Goal: Task Accomplishment & Management: Manage account settings

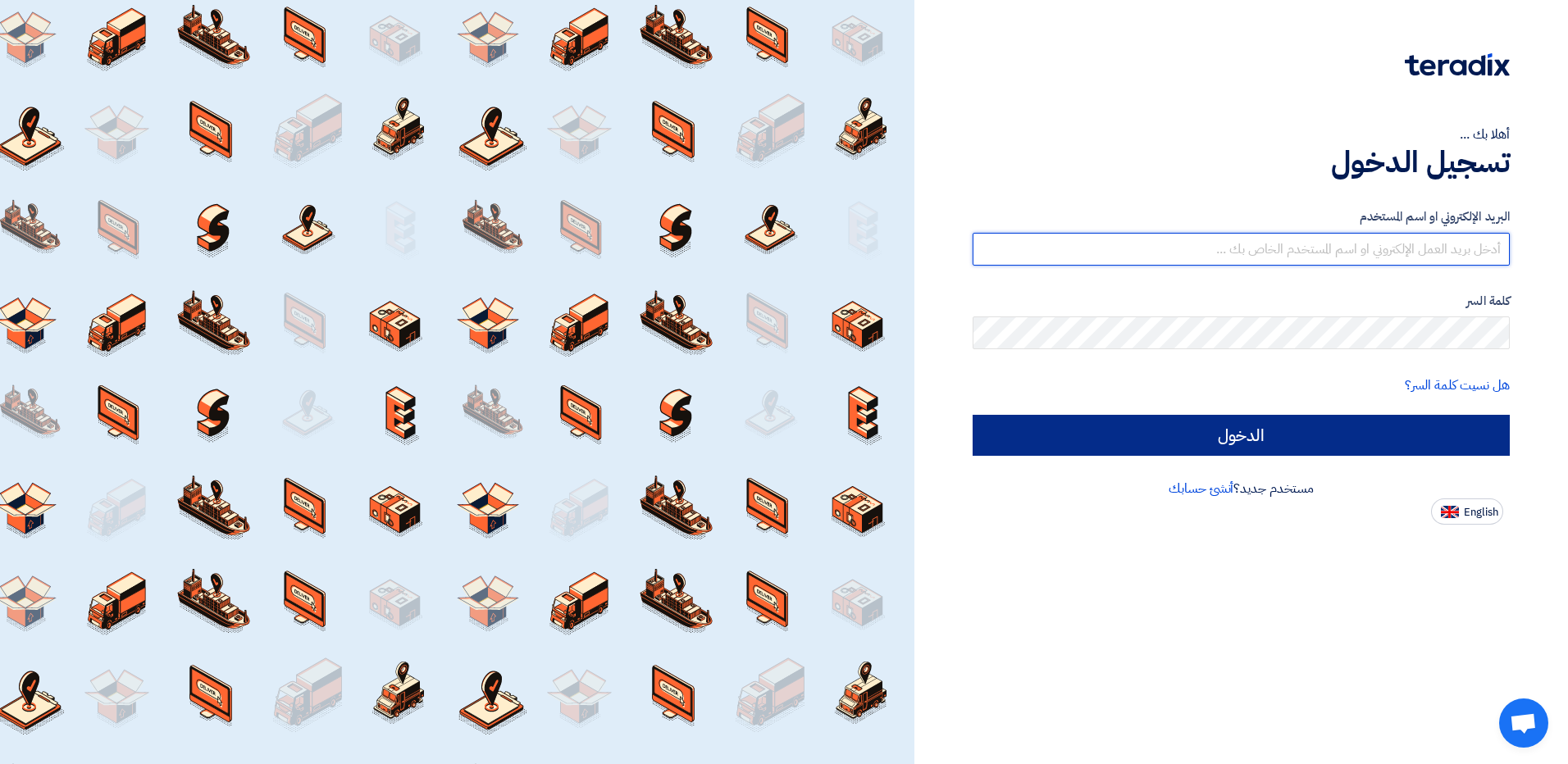
type input "[EMAIL_ADDRESS][DOMAIN_NAME]"
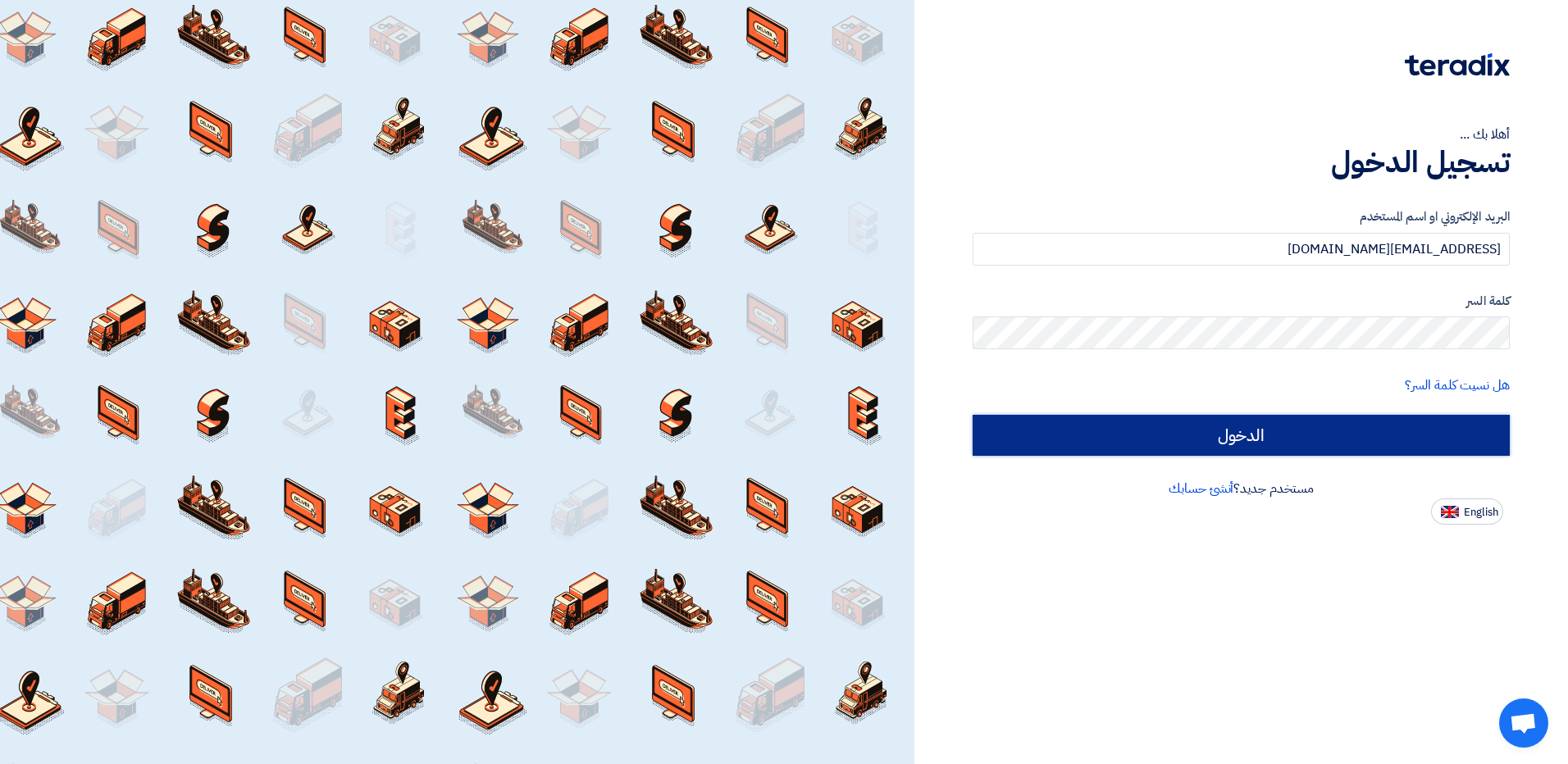
click at [1203, 437] on input "الدخول" at bounding box center [1240, 435] width 537 height 41
type input "Sign in"
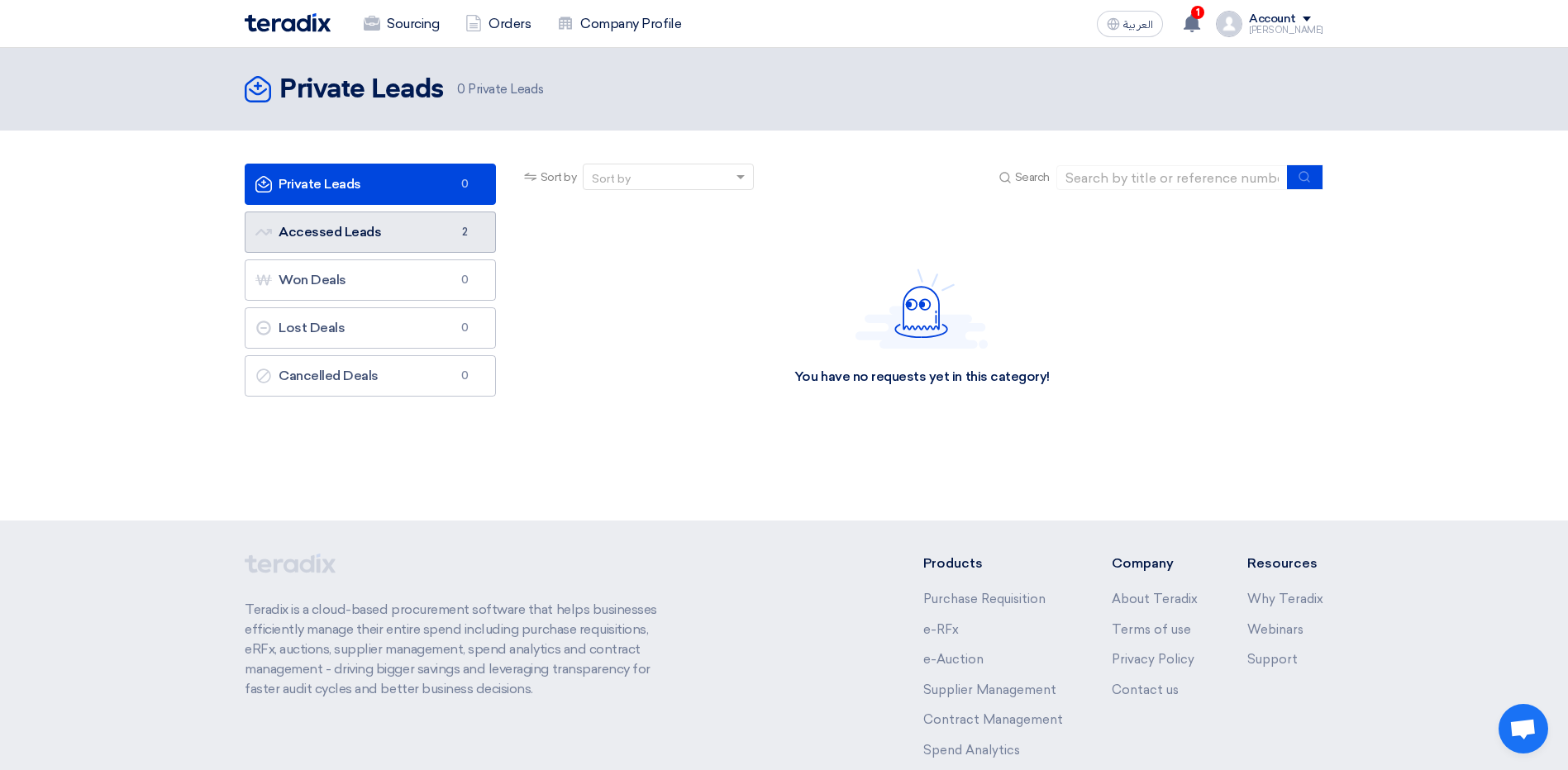
click at [457, 240] on span "2" at bounding box center [466, 232] width 20 height 17
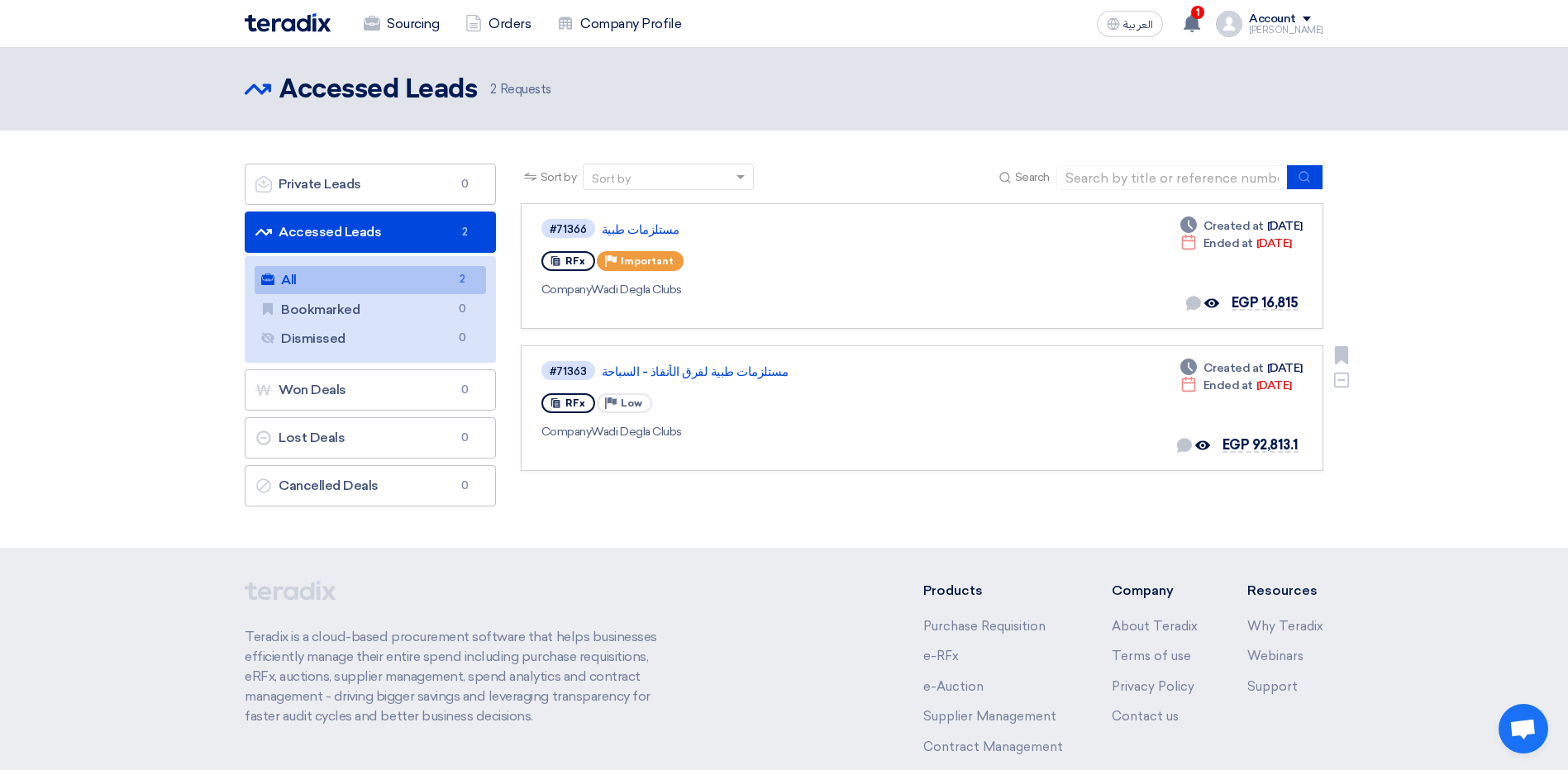
click at [623, 361] on div "#71363 مستلزمات طبية لفرق الأنفاذ - السباحة" at bounding box center [779, 371] width 477 height 22
click at [623, 370] on link "مستلزمات طبية لفرق الأنفاذ - السباحة" at bounding box center [808, 372] width 413 height 15
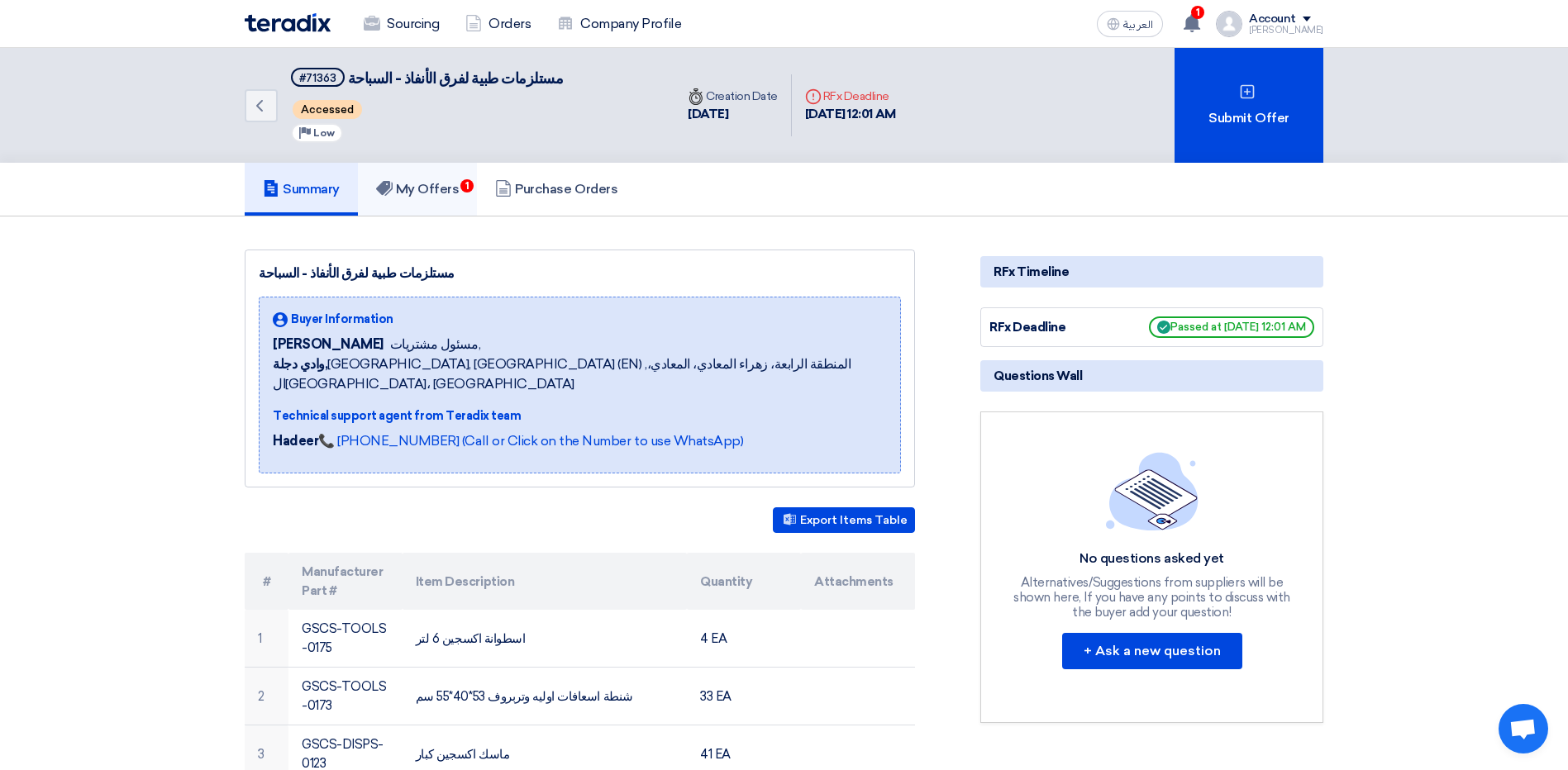
click at [433, 199] on link "My Offers 1" at bounding box center [418, 189] width 120 height 53
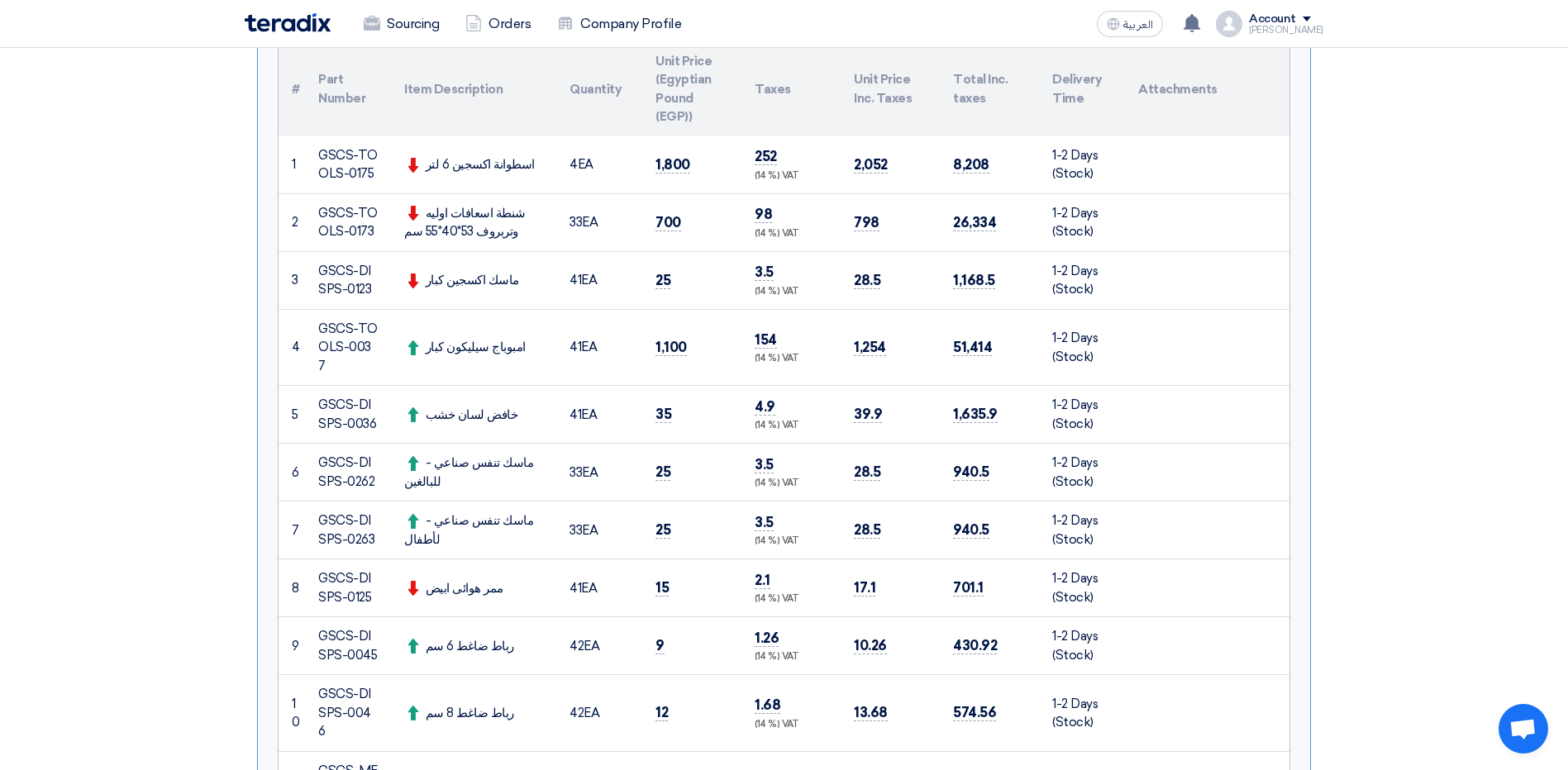
scroll to position [496, 0]
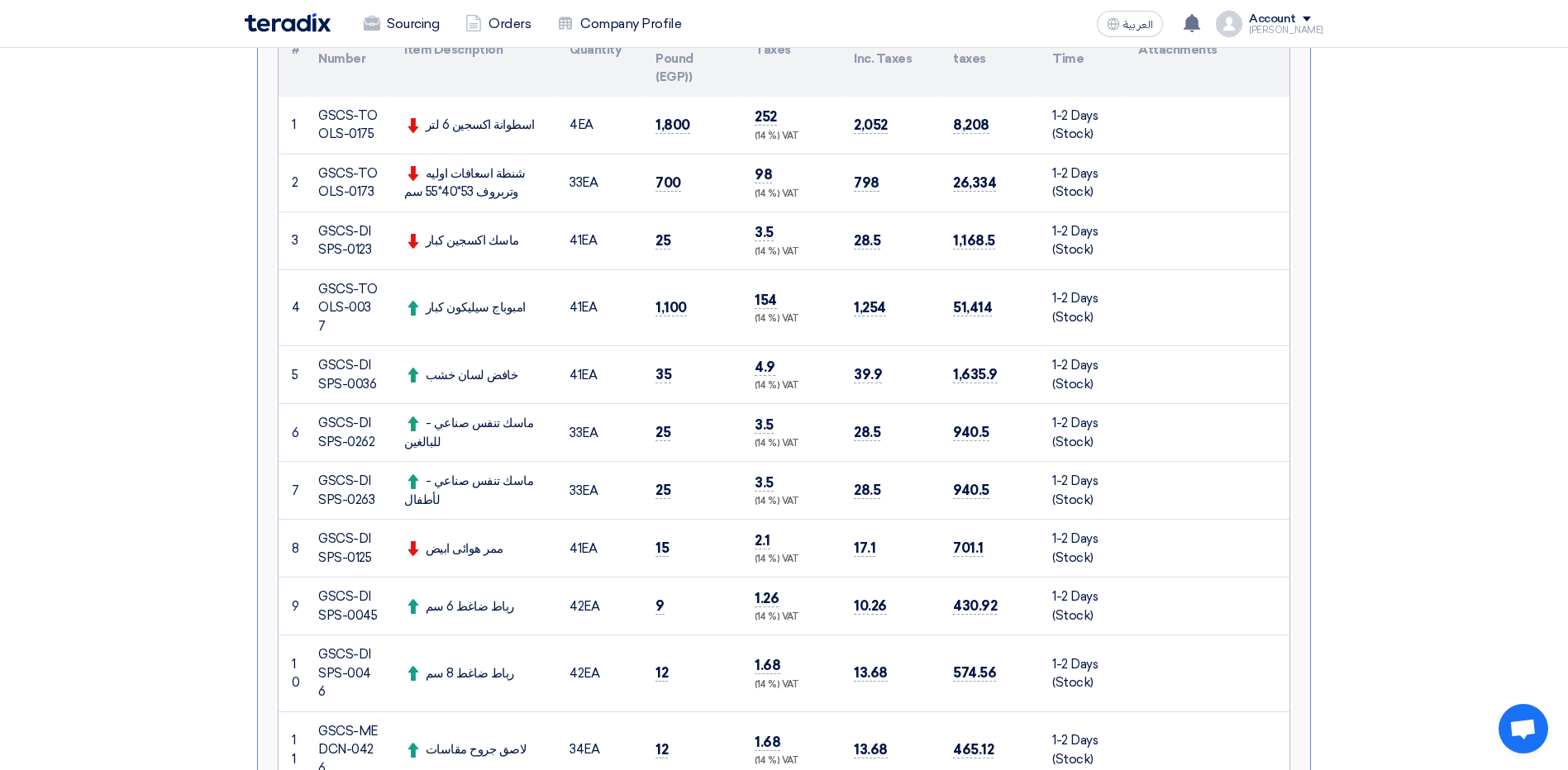
drag, startPoint x: 388, startPoint y: 294, endPoint x: 1036, endPoint y: 299, distance: 648.0
click at [1036, 299] on tr "4 GSCS-TOOLS-0037 امبوباج سيليكون كبار 41 EA" at bounding box center [784, 307] width 1011 height 77
drag, startPoint x: 1036, startPoint y: 299, endPoint x: 1172, endPoint y: 299, distance: 136.0
click at [1172, 299] on td at bounding box center [1207, 307] width 164 height 77
drag, startPoint x: 1012, startPoint y: 300, endPoint x: 932, endPoint y: 299, distance: 80.0
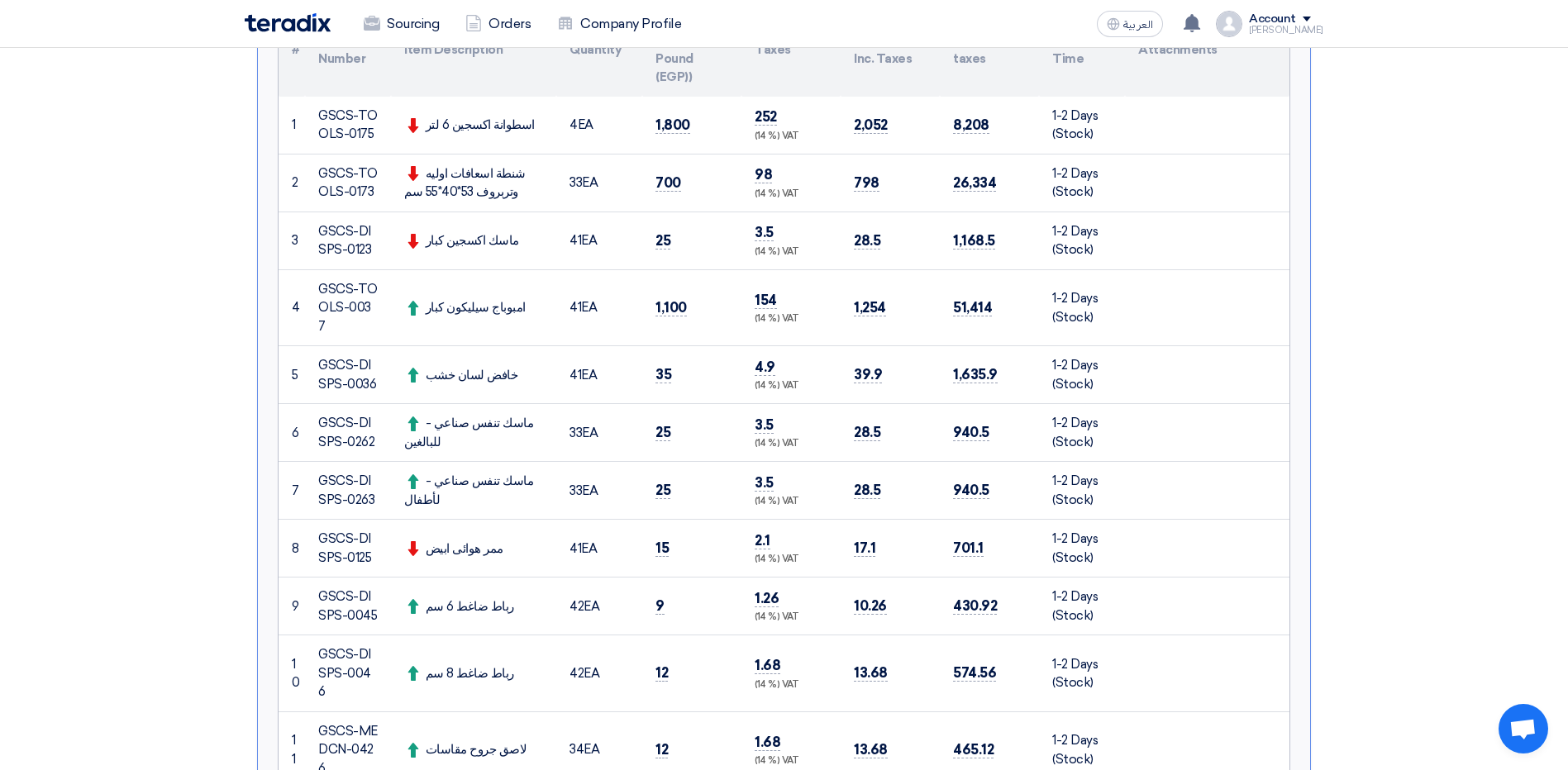
click at [932, 299] on tr "4 GSCS-TOOLS-0037 امبوباج سيليكون كبار 41 EA" at bounding box center [784, 307] width 1011 height 77
drag, startPoint x: 932, startPoint y: 299, endPoint x: 969, endPoint y: 315, distance: 40.3
click at [969, 315] on td "51,414" at bounding box center [990, 307] width 100 height 77
click at [1232, 302] on td at bounding box center [1207, 307] width 164 height 77
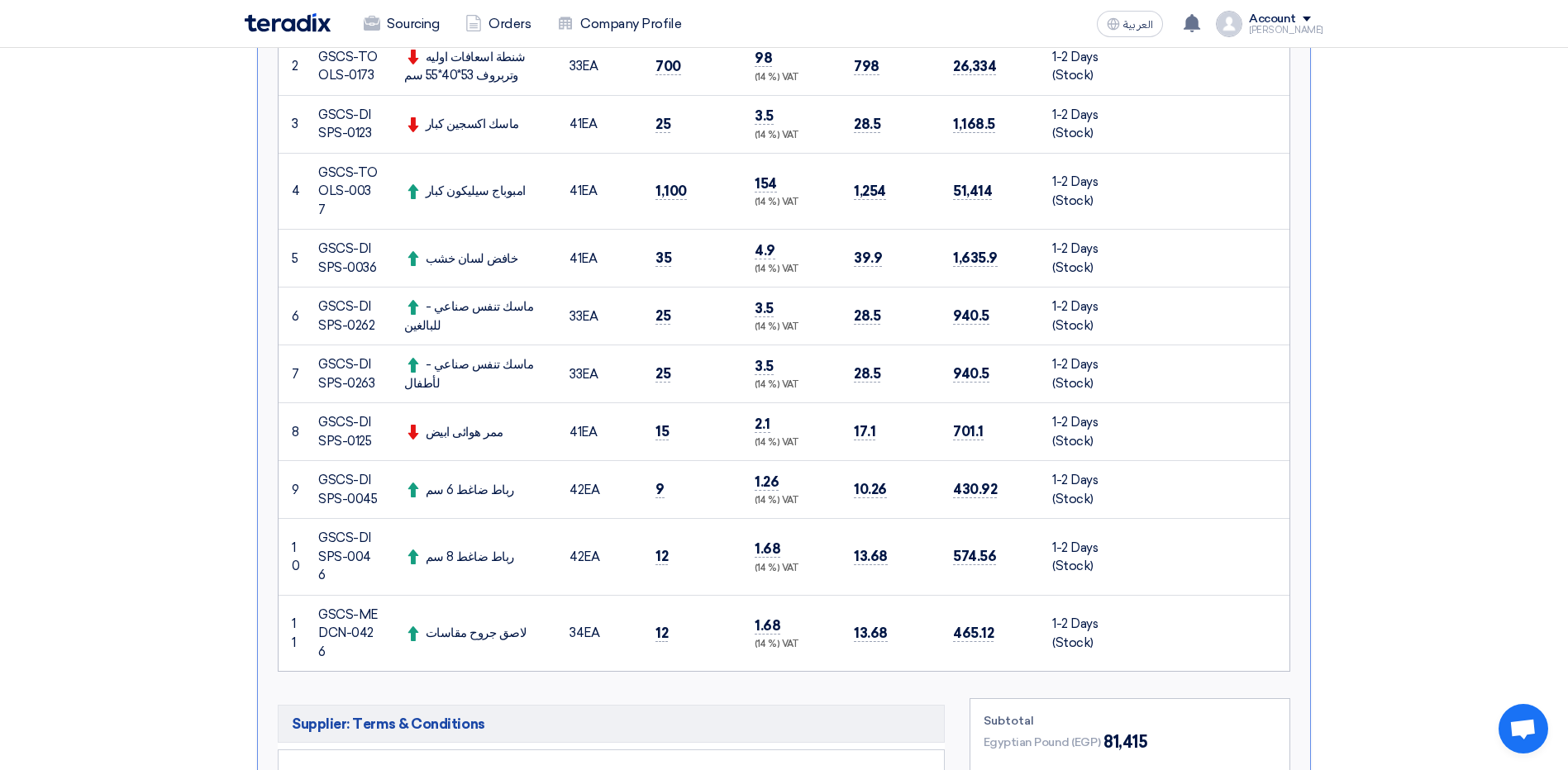
scroll to position [578, 0]
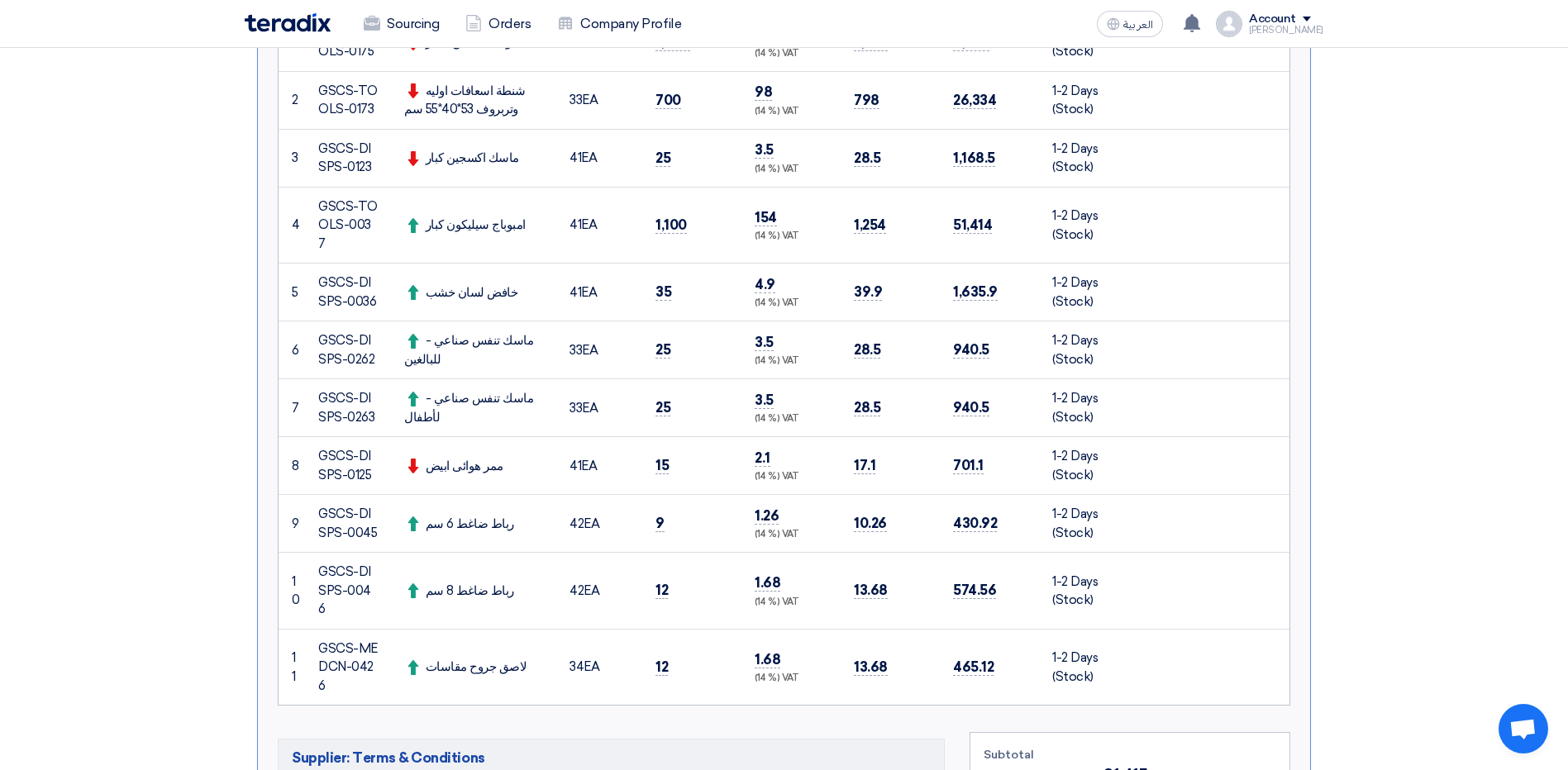
drag, startPoint x: 613, startPoint y: 221, endPoint x: 527, endPoint y: 223, distance: 86.0
click at [527, 223] on tr "4 GSCS-TOOLS-0037 امبوباج سيليكون كبار 41 EA" at bounding box center [784, 225] width 1011 height 77
click at [527, 223] on div "امبوباج سيليكون كبار" at bounding box center [473, 225] width 139 height 19
click at [577, 228] on td "41 EA" at bounding box center [599, 225] width 86 height 77
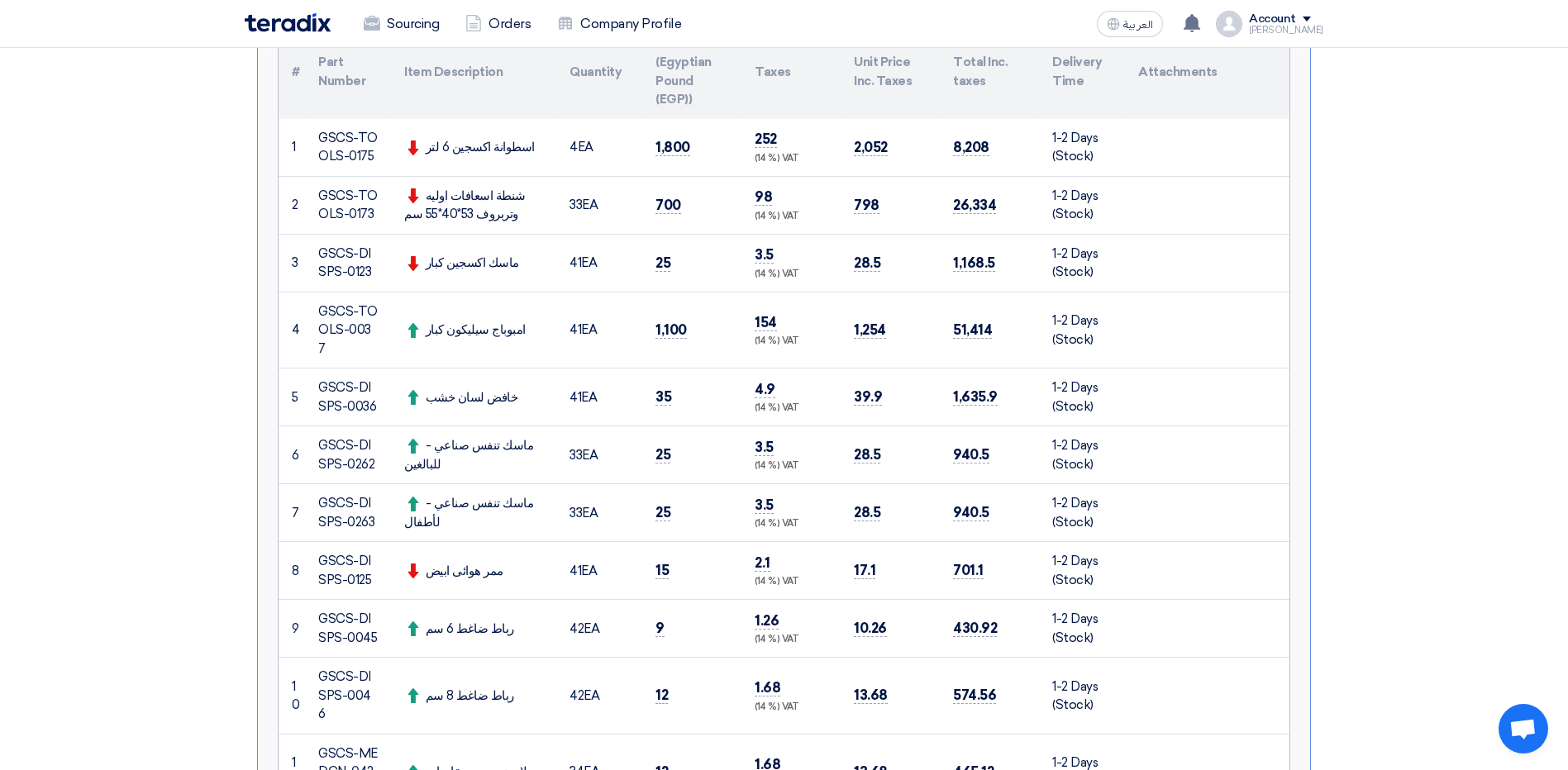
scroll to position [413, 0]
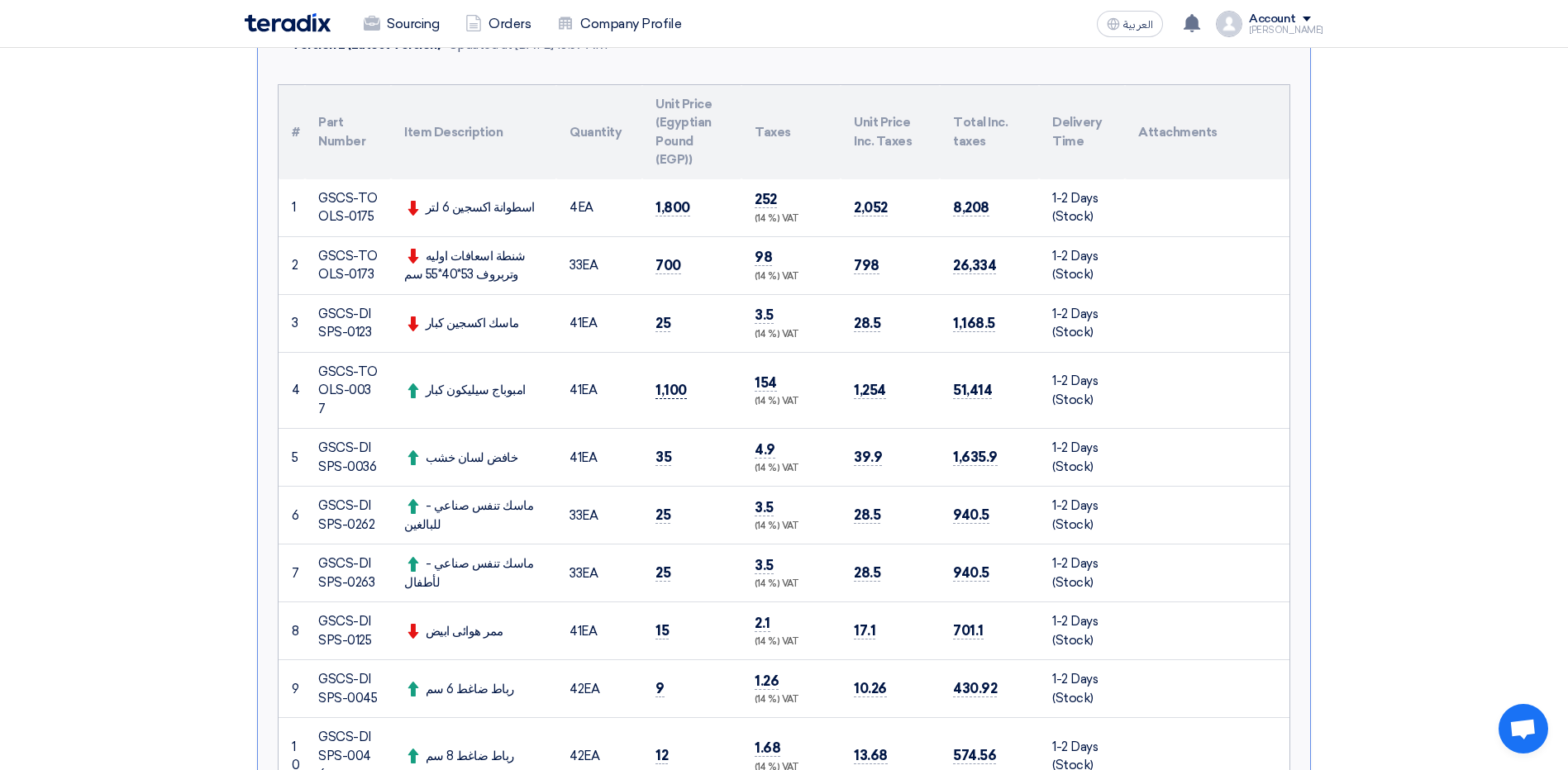
drag, startPoint x: 689, startPoint y: 392, endPoint x: 657, endPoint y: 384, distance: 33.0
click at [657, 384] on td "1,100" at bounding box center [692, 390] width 100 height 77
drag, startPoint x: 659, startPoint y: 385, endPoint x: 673, endPoint y: 388, distance: 14.3
click at [673, 388] on span "1,100" at bounding box center [671, 390] width 31 height 18
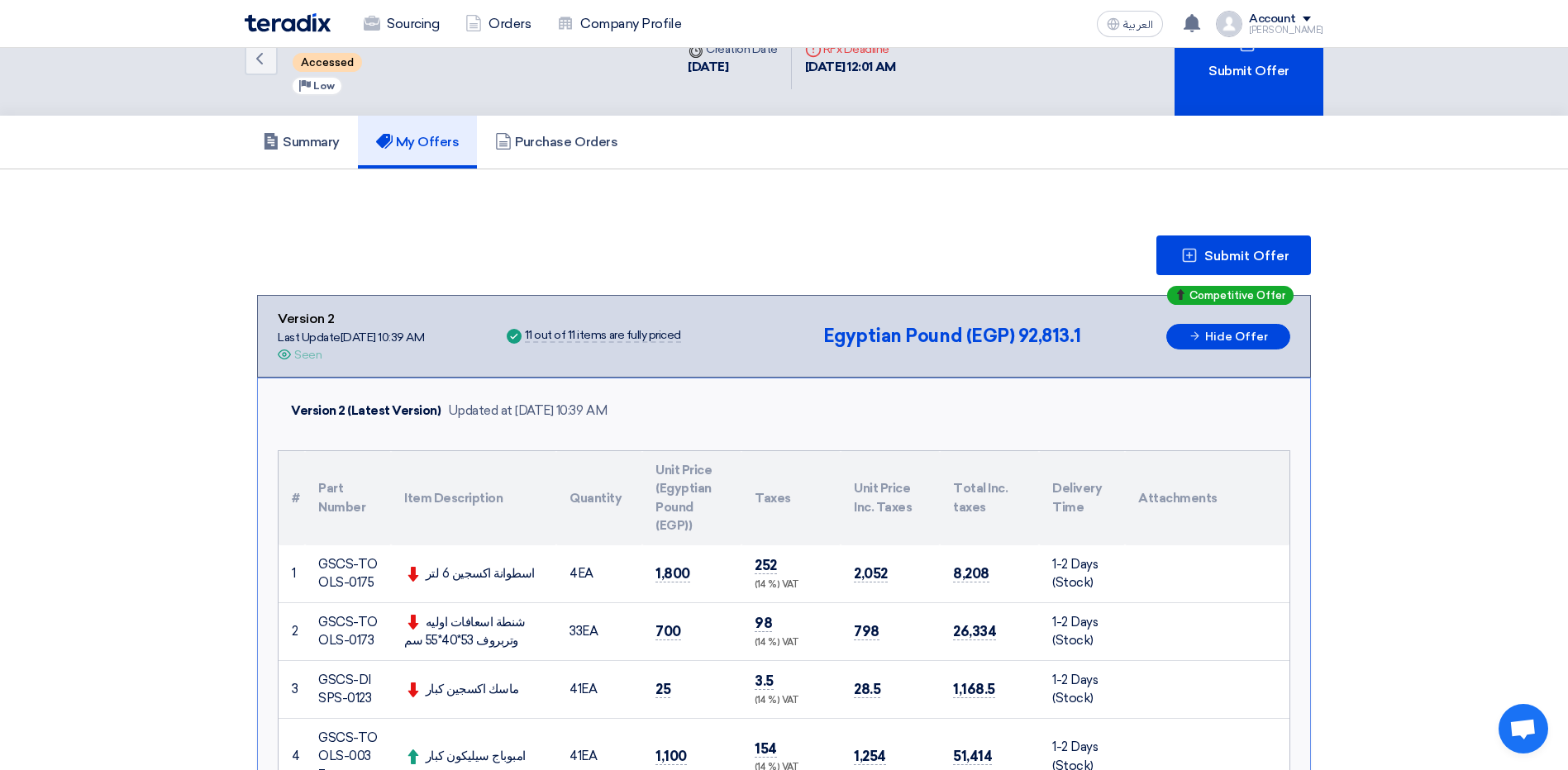
scroll to position [0, 0]
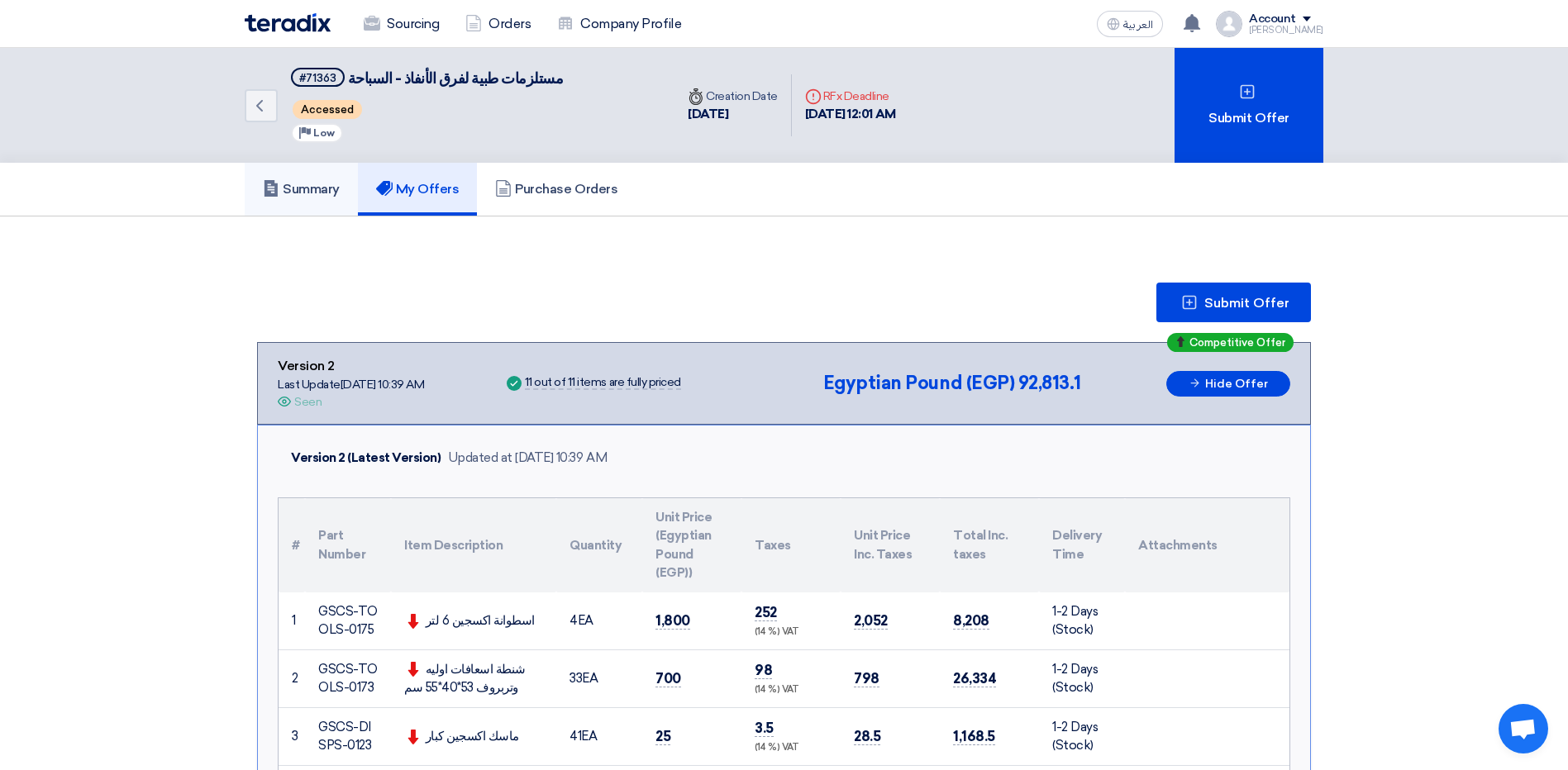
click at [306, 203] on link "Summary" at bounding box center [301, 189] width 113 height 53
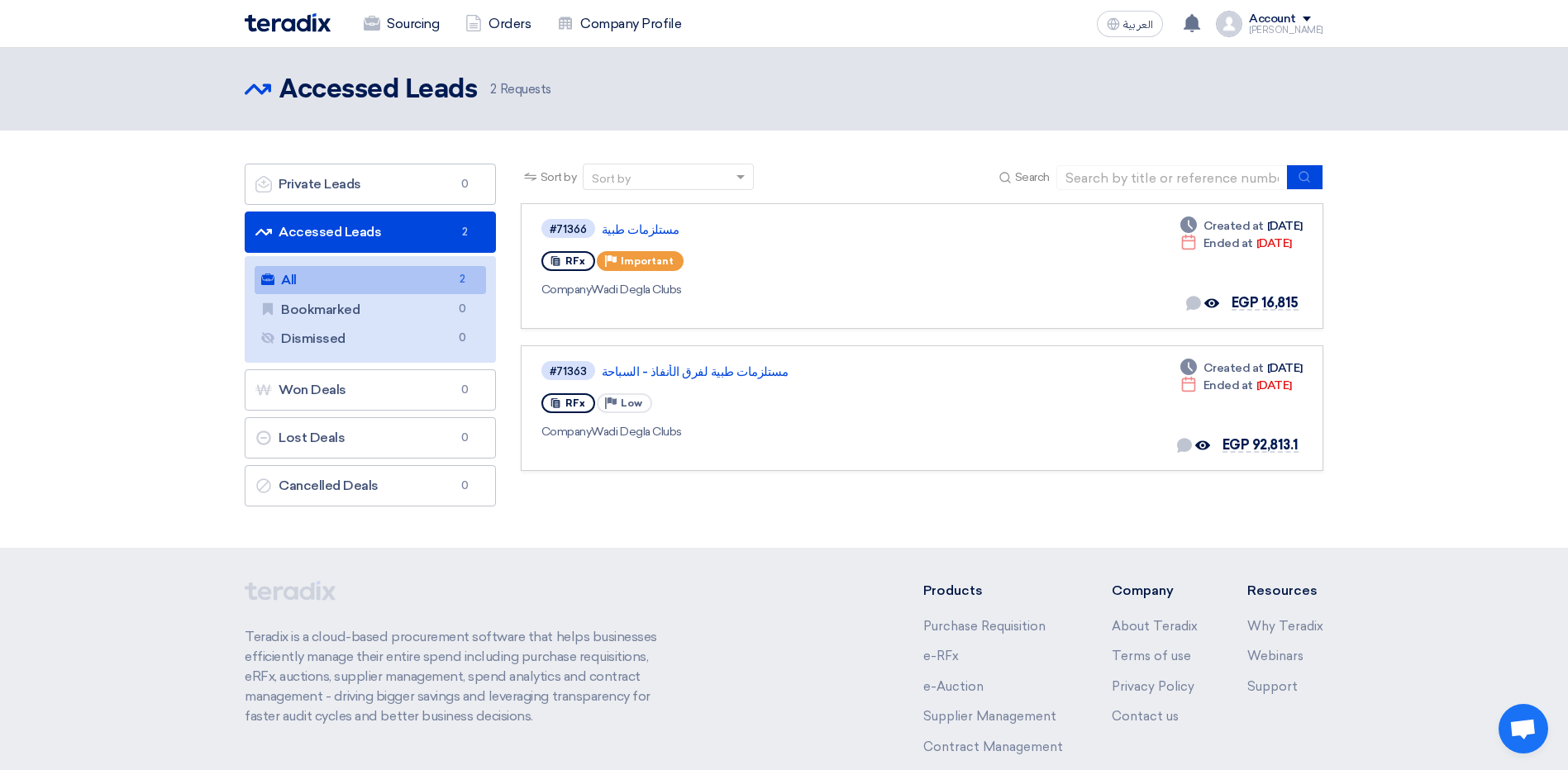
click at [366, 277] on link "All All 2" at bounding box center [370, 280] width 232 height 28
click at [621, 227] on link "مستلزمات طبية" at bounding box center [808, 230] width 413 height 15
click at [712, 371] on link "مستلزمات طبية لفرق الأنفاذ - السباحة" at bounding box center [808, 372] width 413 height 15
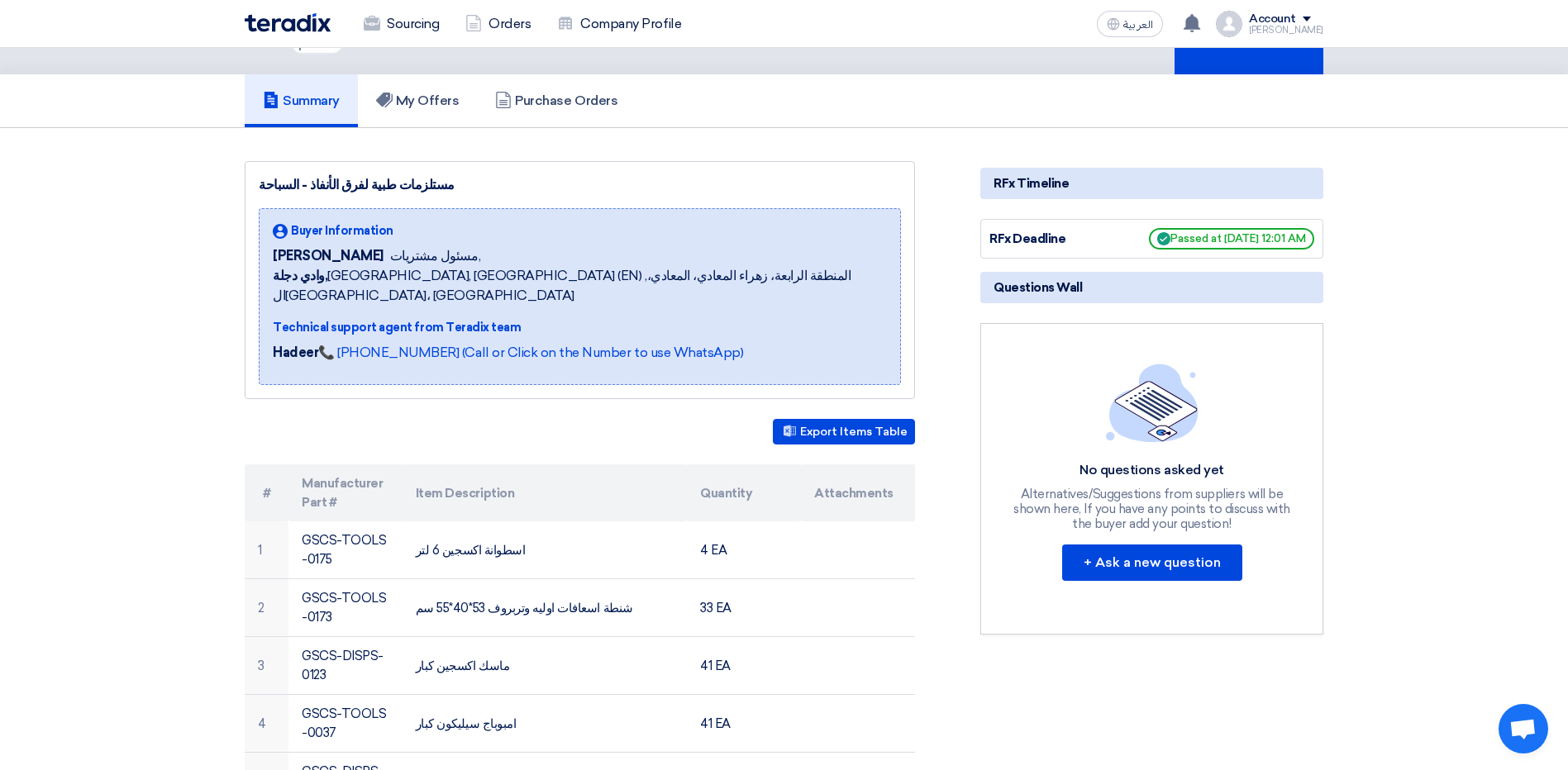
scroll to position [83, 0]
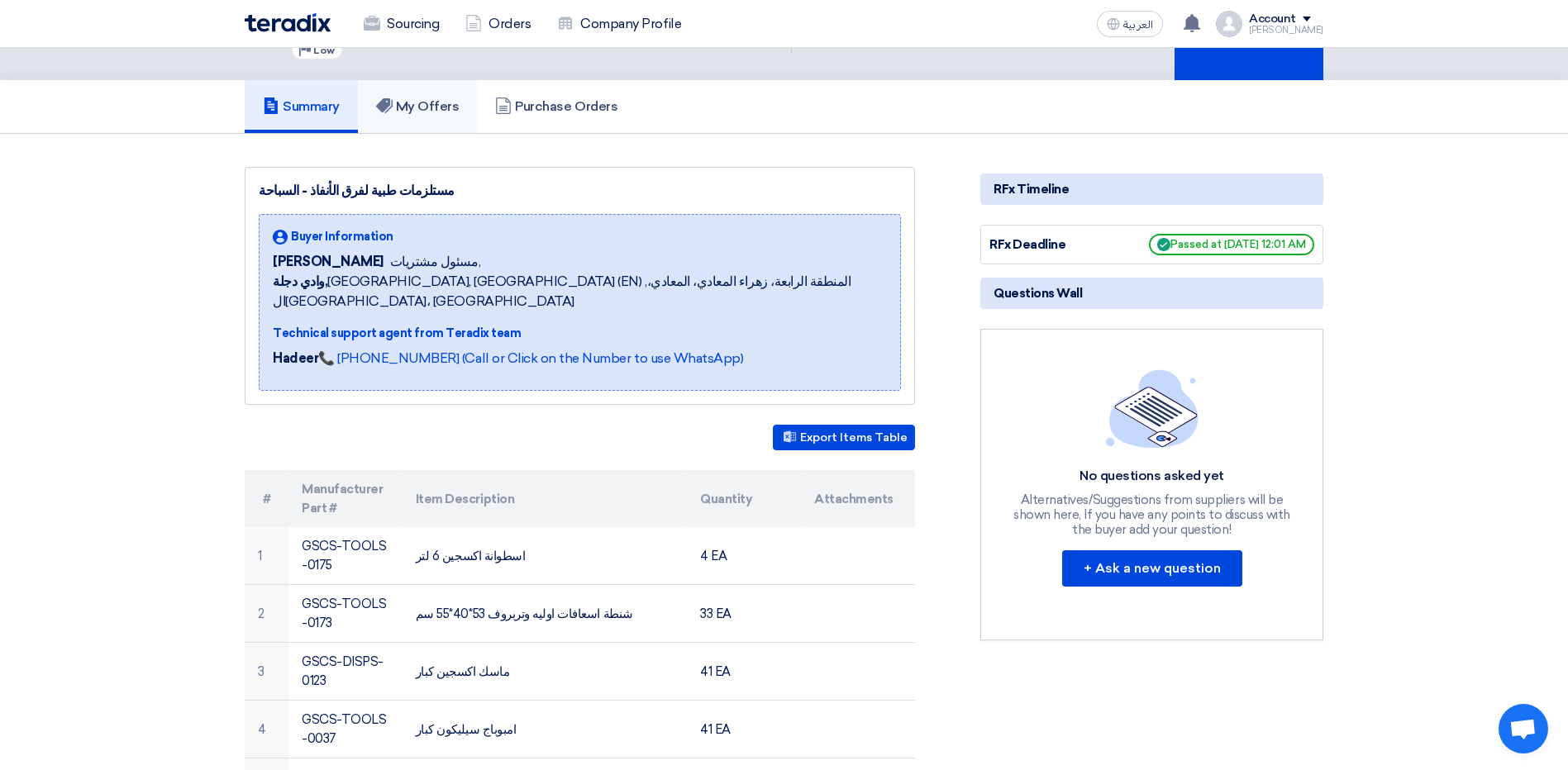
click at [386, 84] on link "My Offers" at bounding box center [418, 106] width 120 height 53
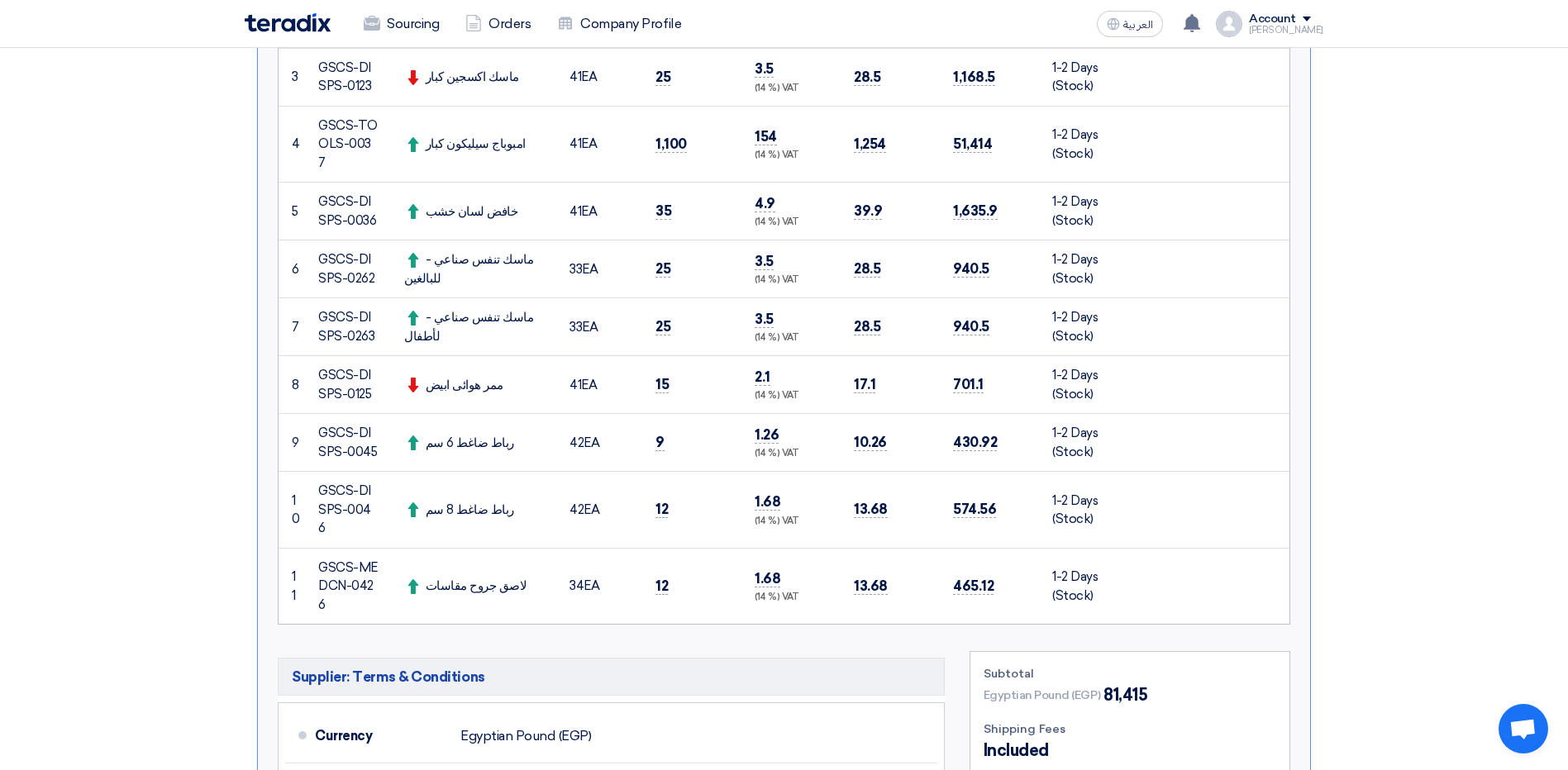
scroll to position [661, 0]
drag, startPoint x: 939, startPoint y: 531, endPoint x: 809, endPoint y: 519, distance: 130.6
click at [809, 546] on tr "11 GSCS-MEDCN-0426 لاصق جروح مقاسات 34 EA" at bounding box center [784, 584] width 1011 height 76
click at [809, 546] on td "1.68 (14 %) VAT" at bounding box center [791, 584] width 100 height 76
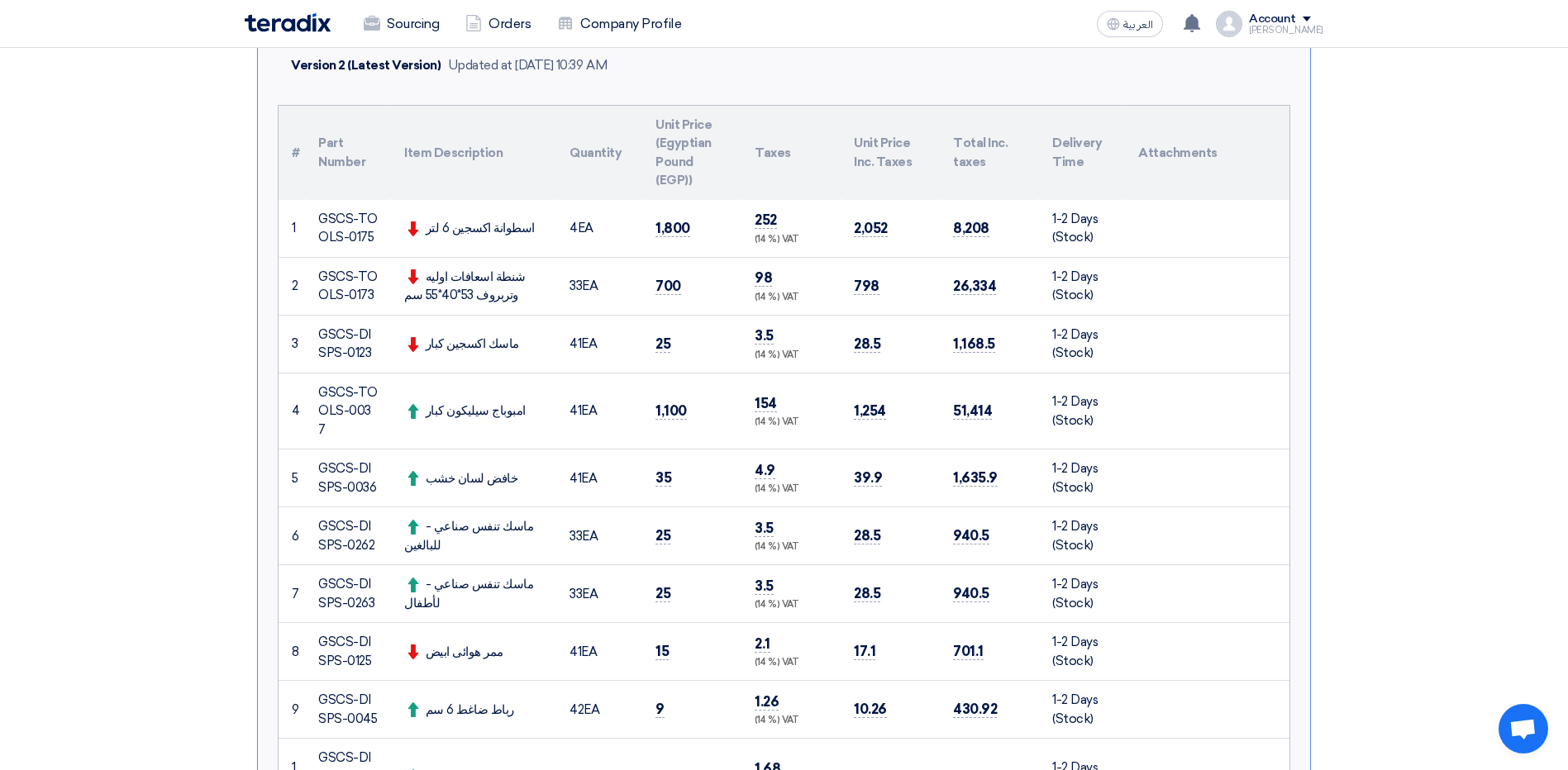
drag, startPoint x: 1002, startPoint y: 534, endPoint x: 321, endPoint y: 6, distance: 861.7
click at [321, 6] on app-shell "Sourcing Orders Company Profile العربية ع Your offer for "مستلزمات طبية لفرق ال…" at bounding box center [784, 736] width 1568 height 2162
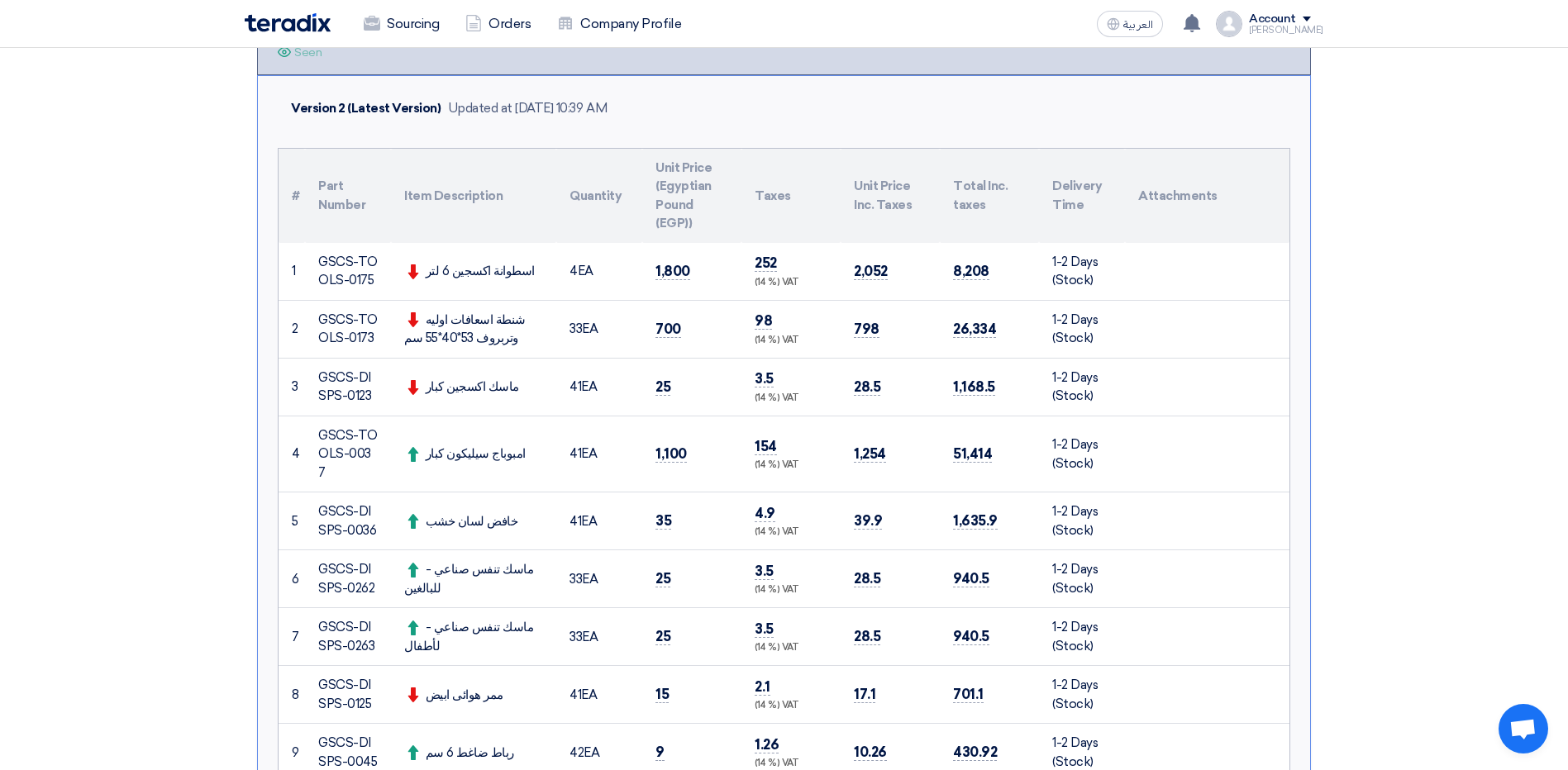
click at [29, 409] on section "Submit Offer Competitive Offer Version 2 Last Update [DATE] 10:39 AM Offer is S…" at bounding box center [784, 676] width 1568 height 1618
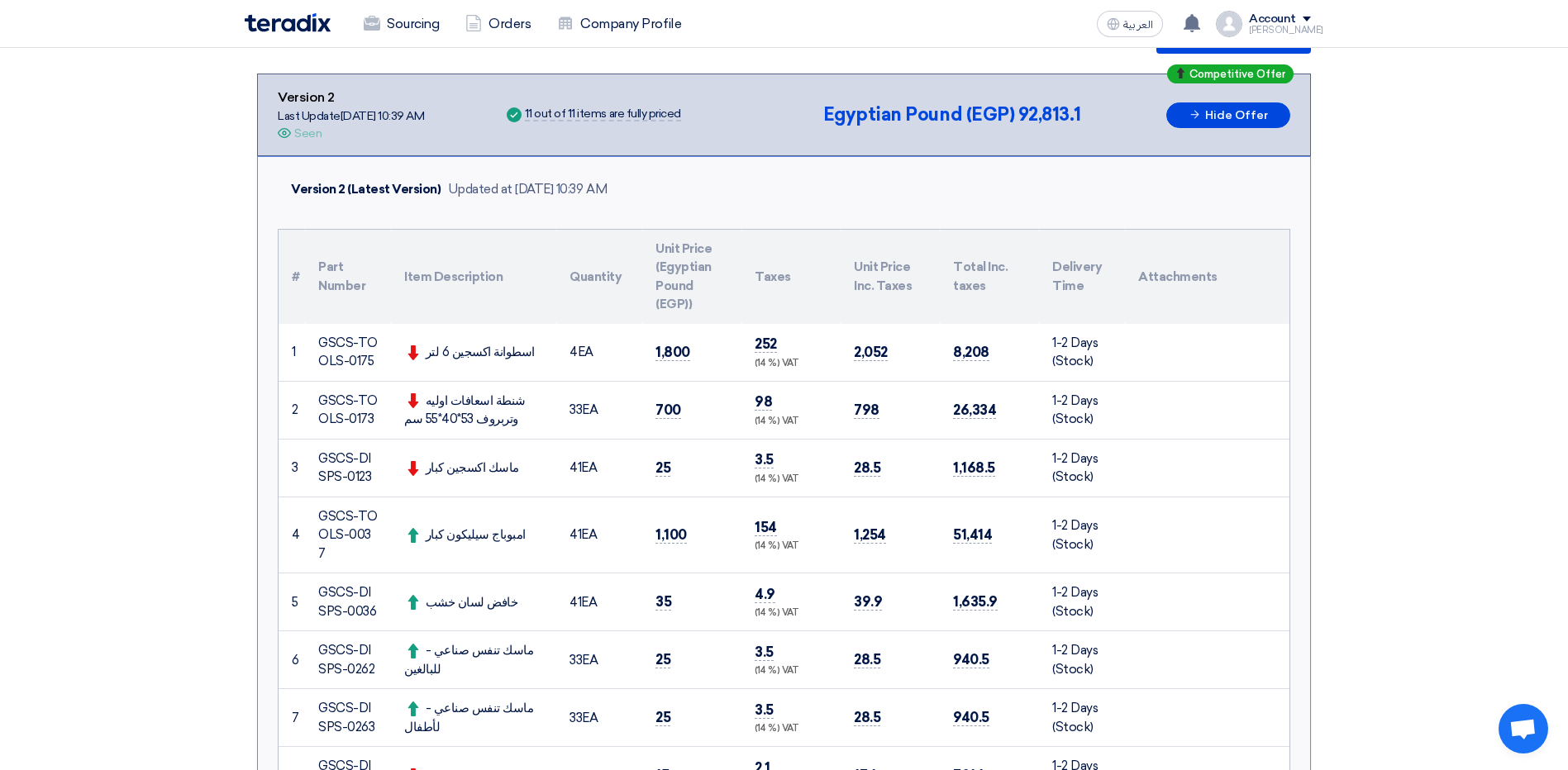
scroll to position [19, 0]
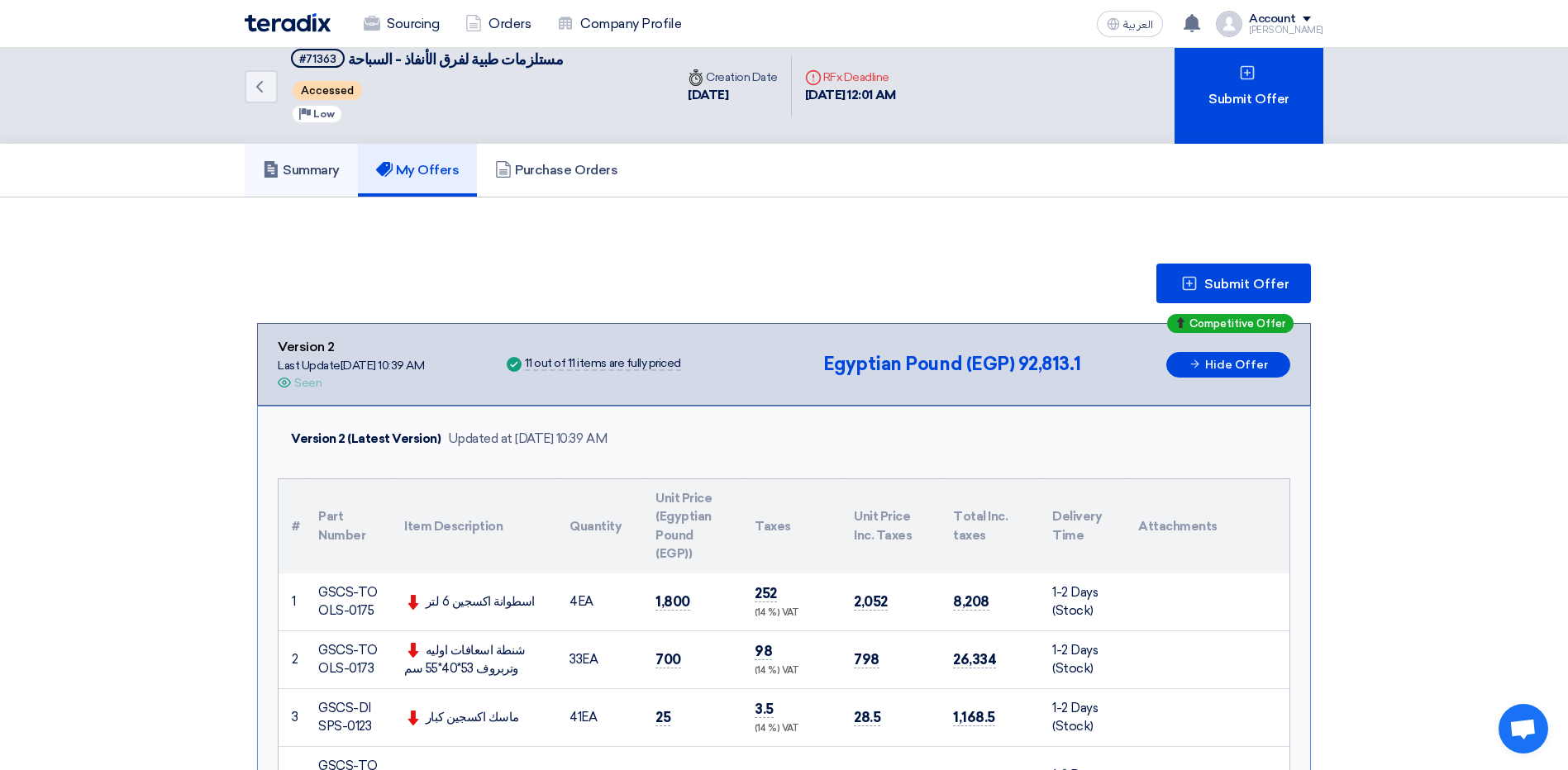
click at [350, 189] on link "Summary" at bounding box center [301, 170] width 113 height 53
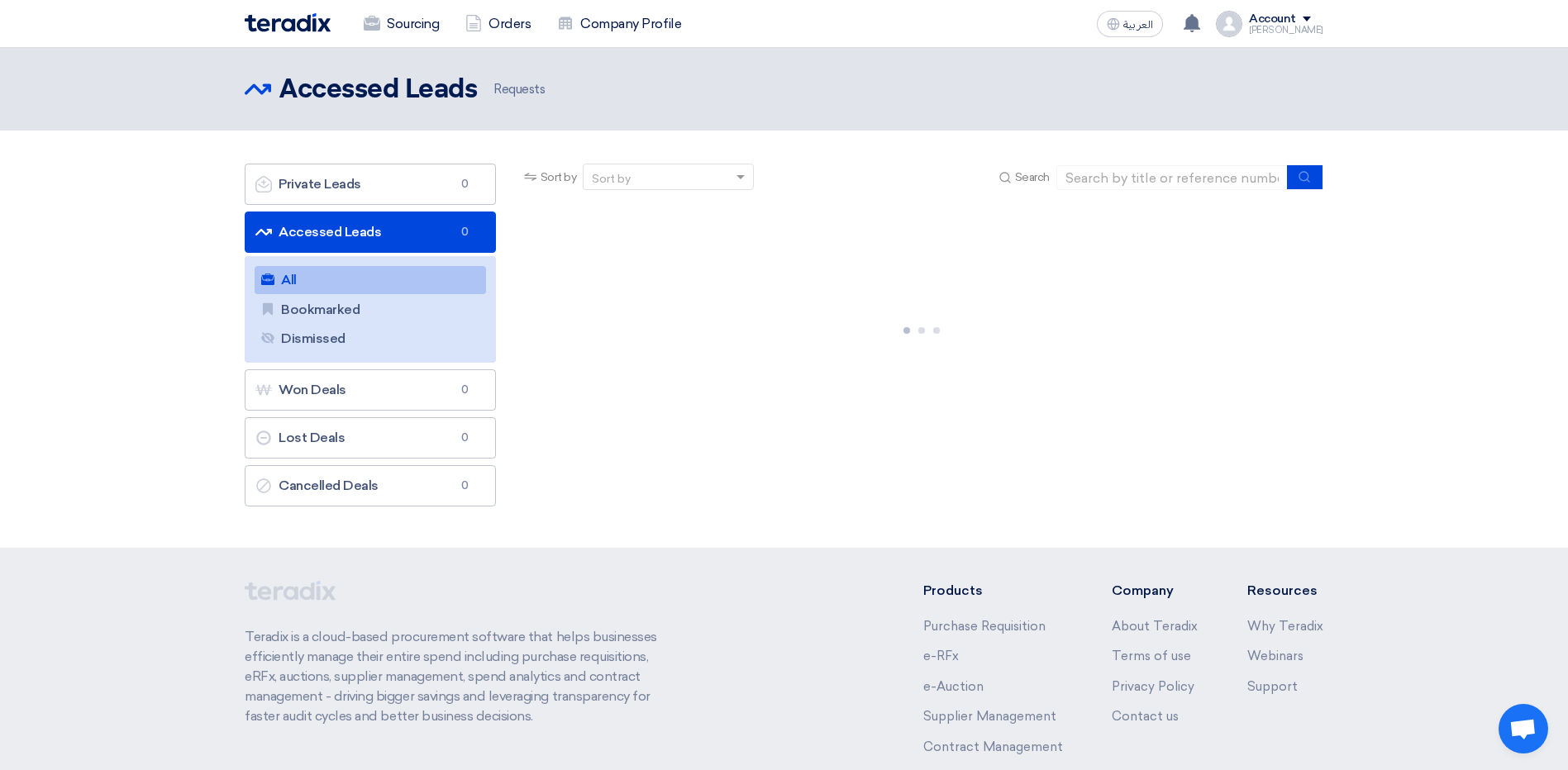
click at [360, 279] on link "All All" at bounding box center [370, 280] width 232 height 28
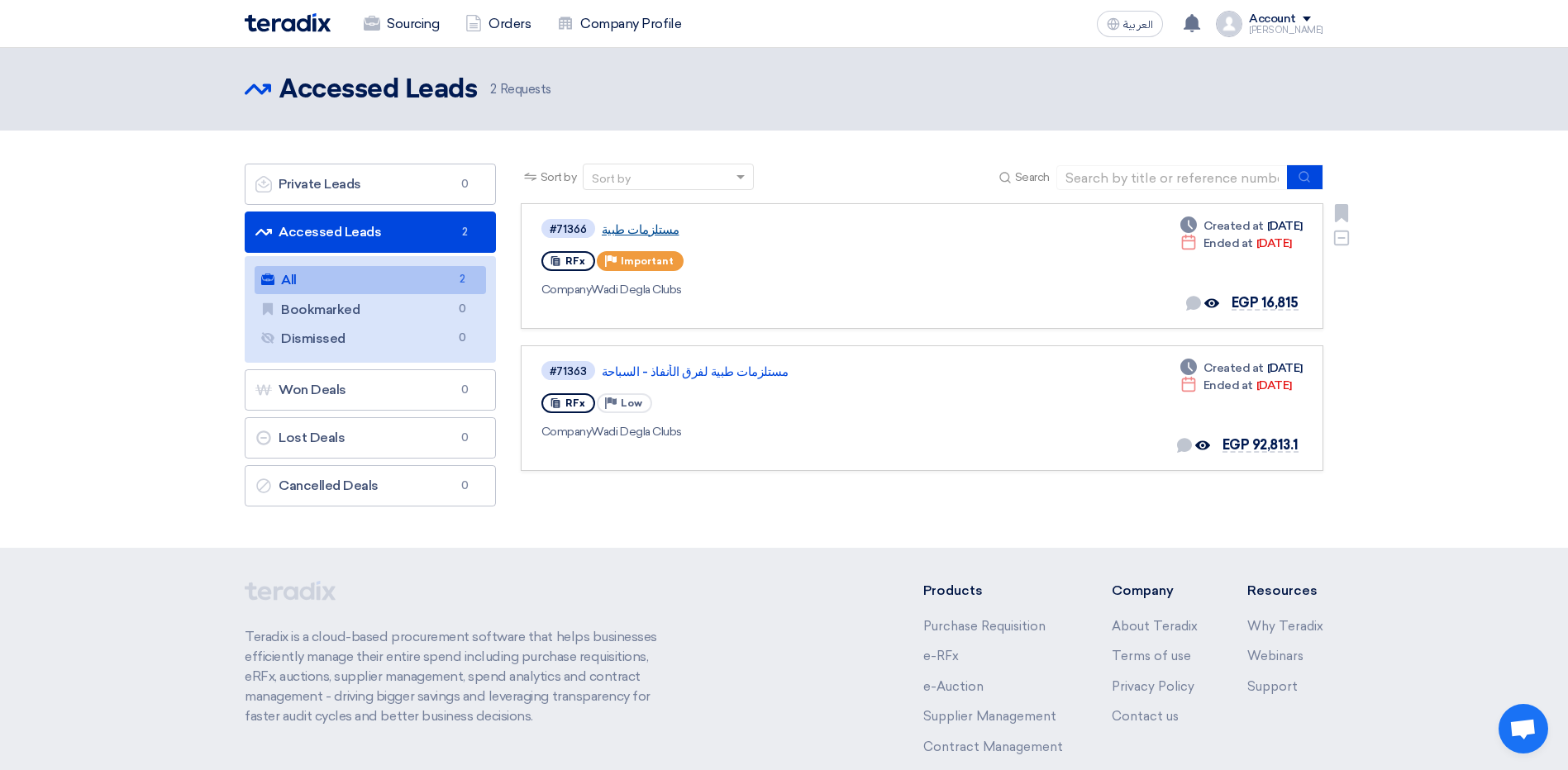
click at [665, 233] on link "مستلزمات طبية" at bounding box center [808, 230] width 413 height 15
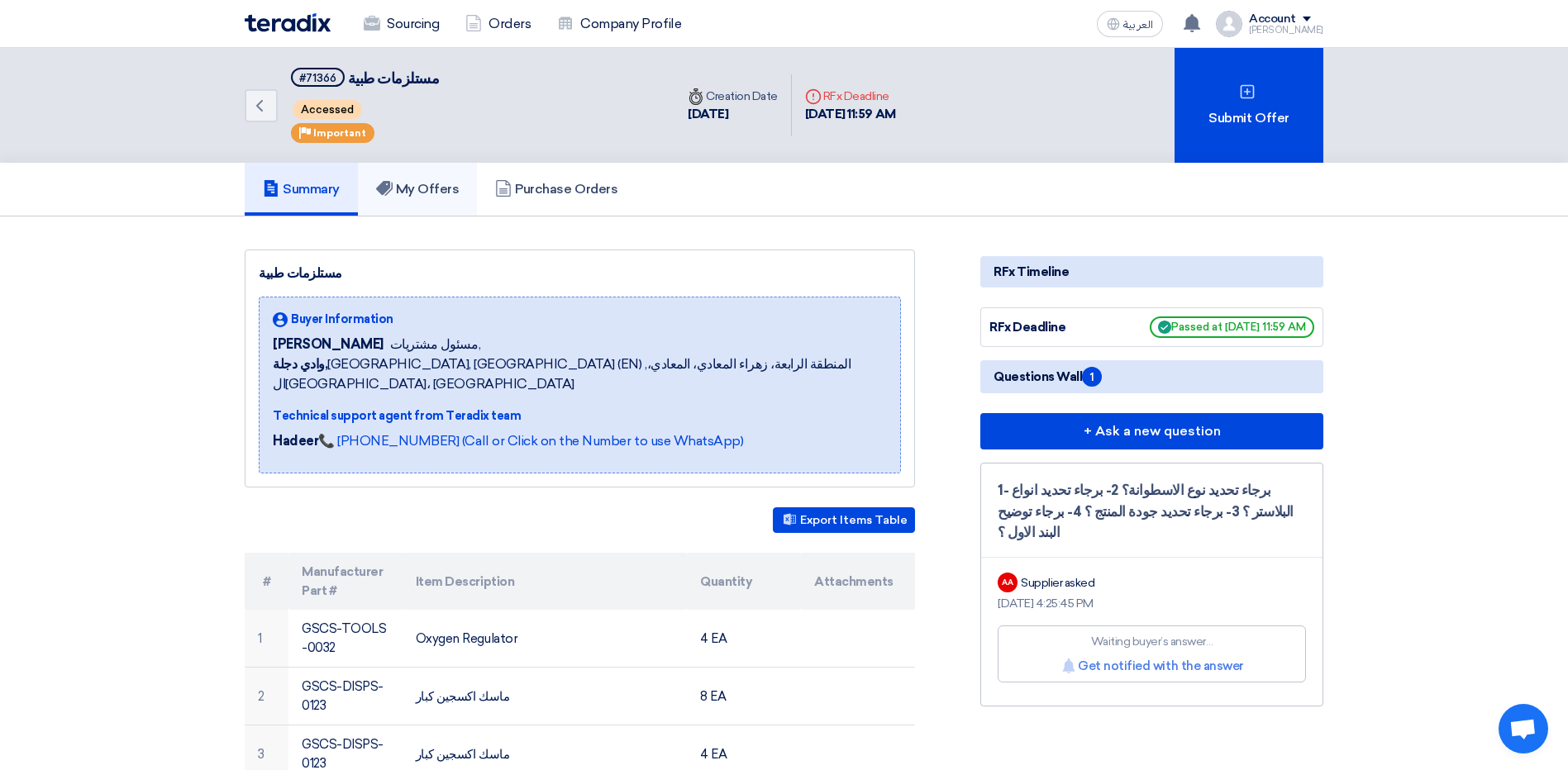
click at [390, 172] on link "My Offers" at bounding box center [418, 189] width 120 height 53
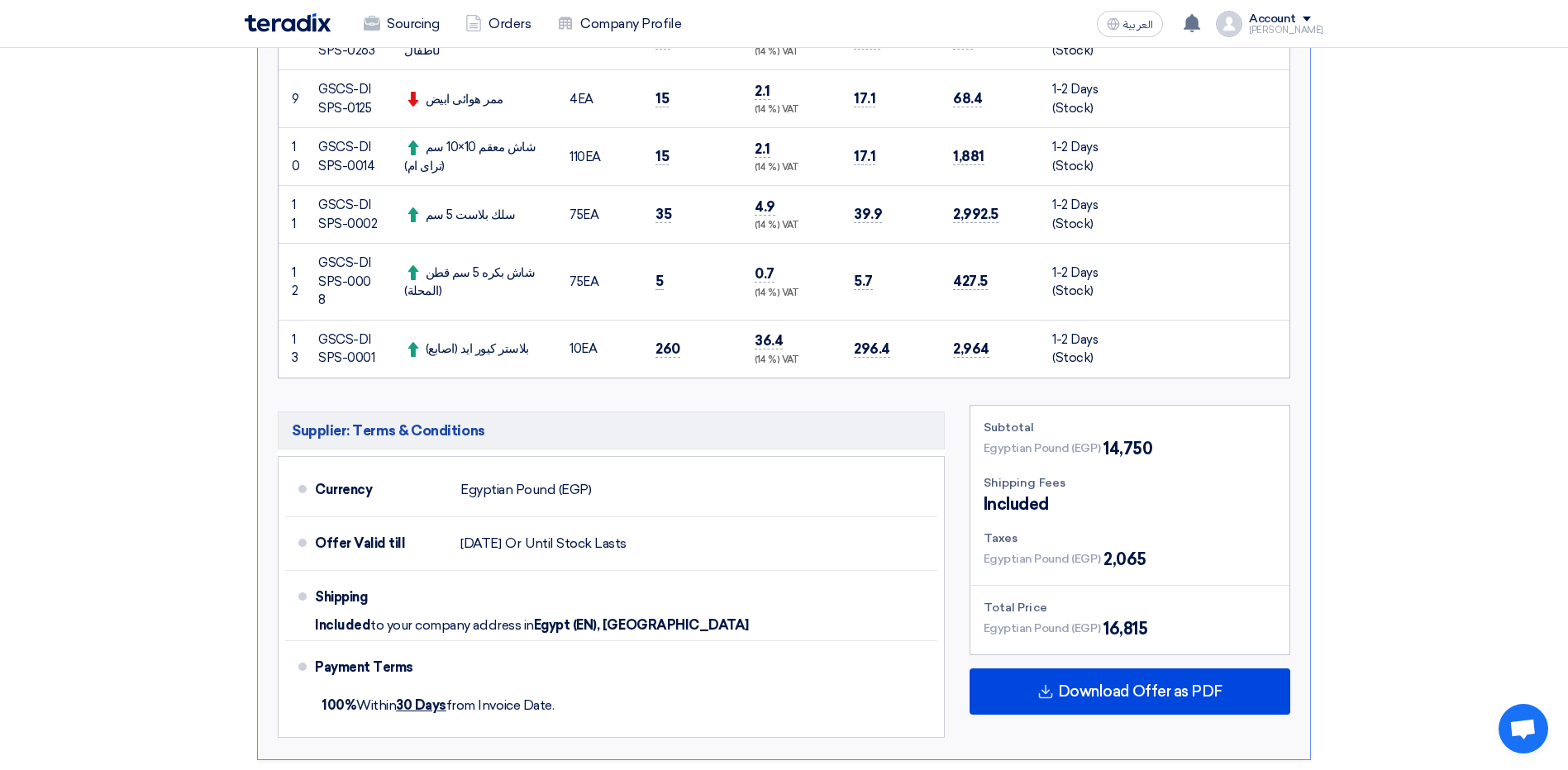
scroll to position [1157, 0]
